Goal: Information Seeking & Learning: Find specific fact

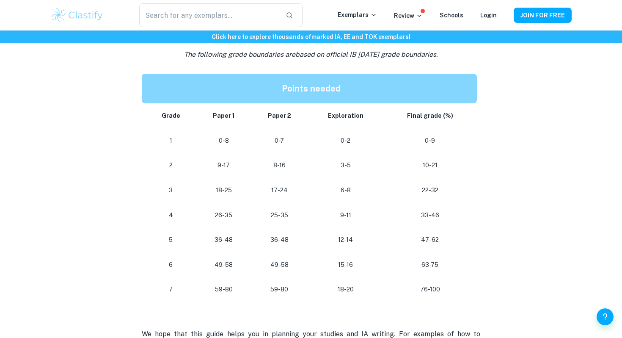
scroll to position [717, 0]
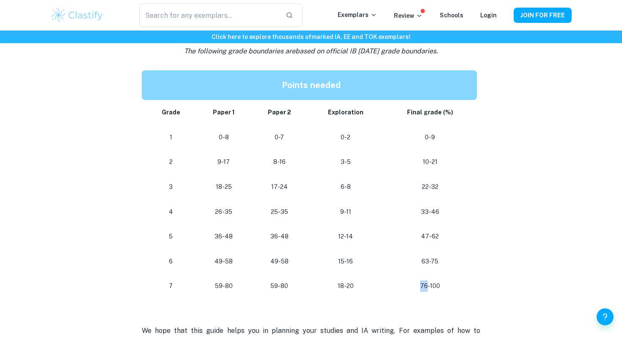
drag, startPoint x: 421, startPoint y: 286, endPoint x: 427, endPoint y: 286, distance: 5.5
click at [427, 286] on p "76-100" at bounding box center [430, 285] width 80 height 11
click at [462, 241] on p "47-62" at bounding box center [430, 236] width 80 height 11
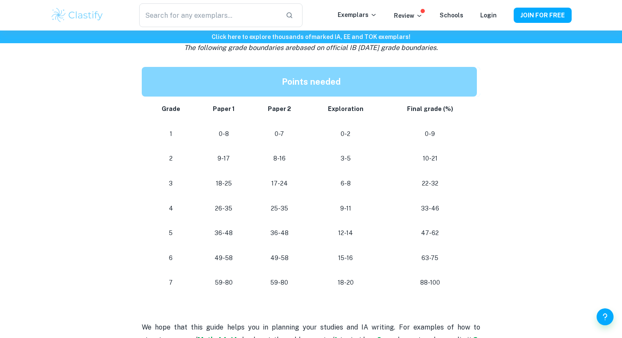
scroll to position [721, 0]
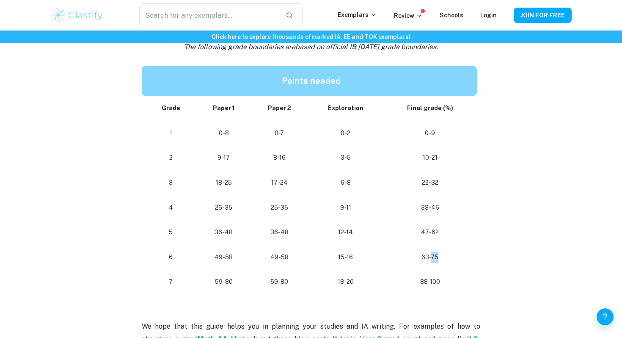
drag, startPoint x: 431, startPoint y: 256, endPoint x: 438, endPoint y: 256, distance: 7.2
click at [438, 256] on p "63-75" at bounding box center [430, 256] width 80 height 11
drag, startPoint x: 418, startPoint y: 283, endPoint x: 439, endPoint y: 282, distance: 21.6
click at [439, 282] on p "88-100" at bounding box center [430, 281] width 80 height 11
click at [437, 283] on p "88-100" at bounding box center [430, 281] width 80 height 11
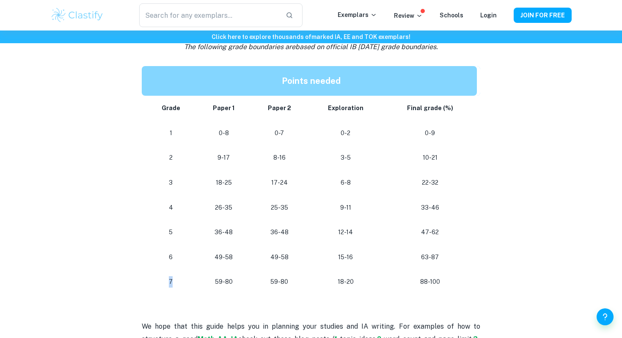
drag, startPoint x: 176, startPoint y: 286, endPoint x: 160, endPoint y: 286, distance: 15.2
click at [160, 286] on p "7" at bounding box center [171, 281] width 38 height 11
click at [359, 266] on td "15-16" at bounding box center [345, 257] width 75 height 25
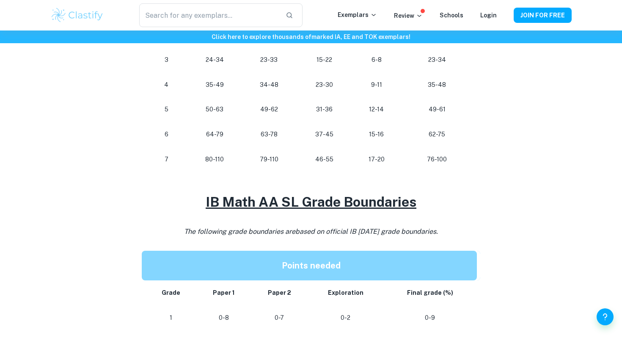
scroll to position [512, 0]
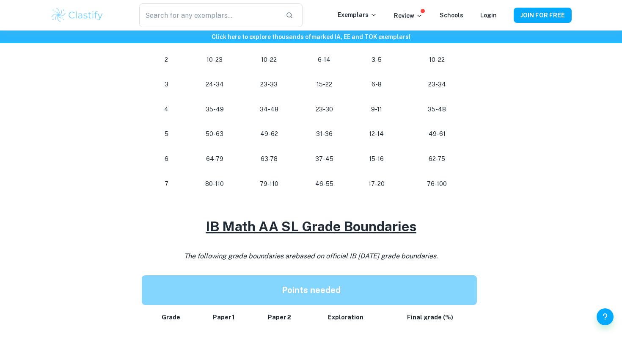
click at [431, 184] on p "76-100" at bounding box center [437, 183] width 58 height 11
